Goal: Share content

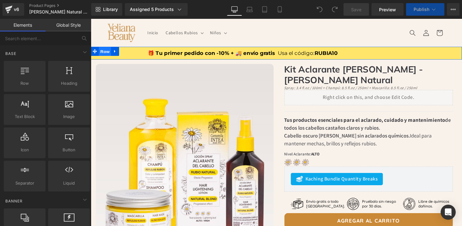
click at [103, 51] on span "Row" at bounding box center [105, 52] width 13 height 9
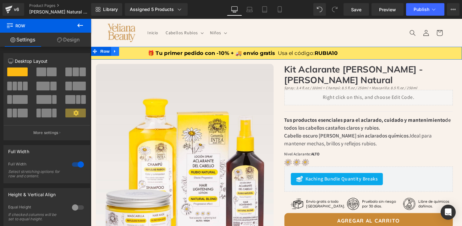
click at [115, 52] on icon at bounding box center [115, 52] width 1 height 3
click at [115, 52] on icon at bounding box center [115, 52] width 4 height 4
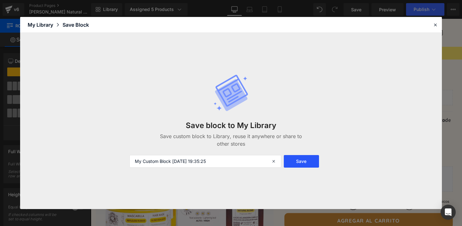
click at [286, 163] on button "Save" at bounding box center [301, 161] width 35 height 13
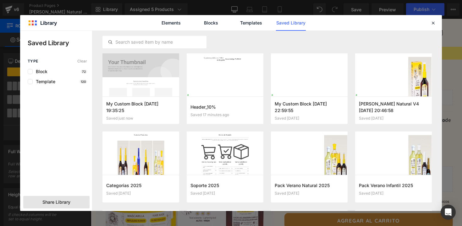
click at [69, 205] on span "Share Library" at bounding box center [56, 202] width 28 height 6
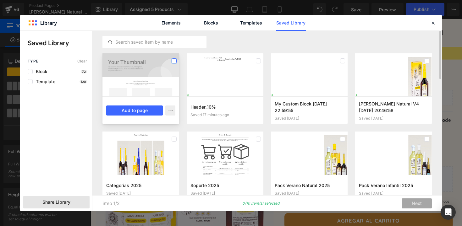
click at [174, 61] on label at bounding box center [174, 60] width 5 height 5
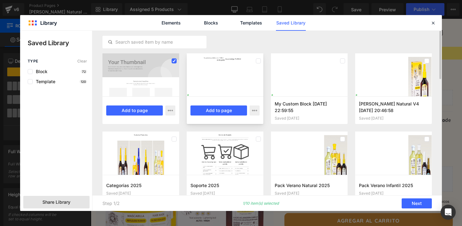
click at [220, 79] on div at bounding box center [225, 74] width 77 height 43
click at [175, 61] on icon at bounding box center [174, 61] width 3 height 0
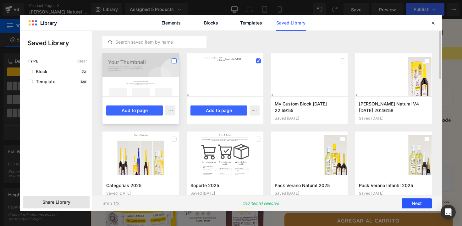
click at [421, 202] on button "Next" at bounding box center [417, 204] width 30 height 10
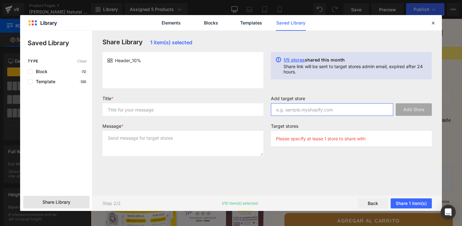
click at [290, 108] on input "text" at bounding box center [332, 109] width 122 height 13
type input "c"
paste input "[DOMAIN_NAME]"
type input "[DOMAIN_NAME]"
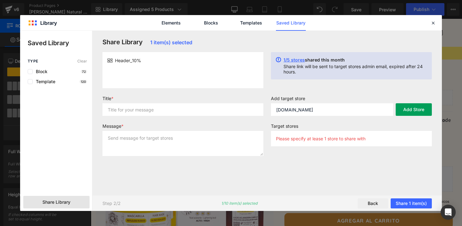
click at [414, 107] on button "Add Store" at bounding box center [414, 109] width 36 height 13
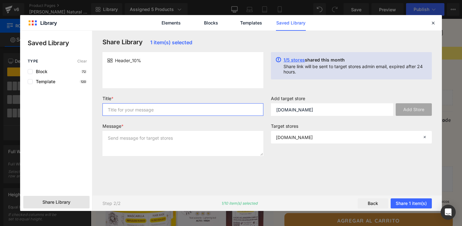
click at [192, 109] on input "text" at bounding box center [182, 109] width 161 height 13
type input "d"
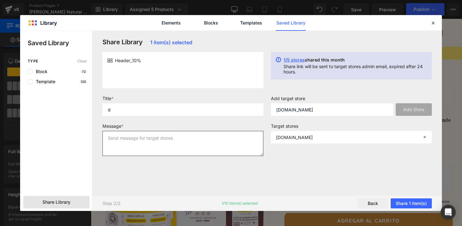
click at [188, 141] on textarea at bounding box center [182, 143] width 161 height 25
type textarea "d"
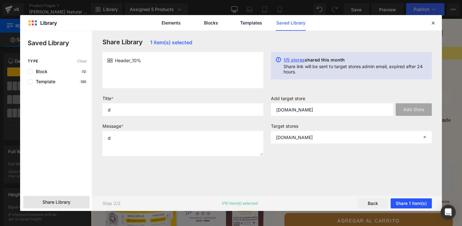
click at [411, 202] on button "Share 1 item(s)" at bounding box center [411, 204] width 41 height 10
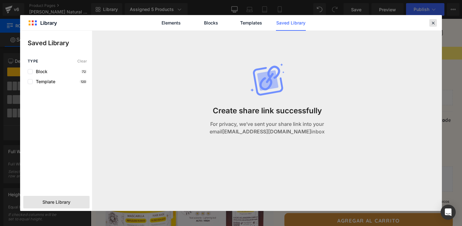
click at [434, 25] on icon at bounding box center [433, 23] width 6 height 6
